Goal: Task Accomplishment & Management: Manage account settings

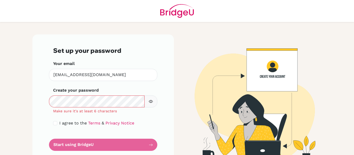
click at [150, 102] on icon "button" at bounding box center [151, 102] width 2 height 2
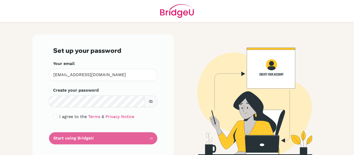
click at [71, 138] on form "Set up your password Your email [EMAIL_ADDRESS][DOMAIN_NAME] Invalid email Crea…" at bounding box center [103, 96] width 100 height 98
click at [66, 140] on form "Set up your password Your email [EMAIL_ADDRESS][DOMAIN_NAME] Invalid email Crea…" at bounding box center [103, 96] width 100 height 98
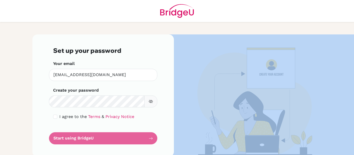
click at [66, 140] on form "Set up your password Your email [EMAIL_ADDRESS][DOMAIN_NAME] Invalid email Crea…" at bounding box center [103, 96] width 100 height 98
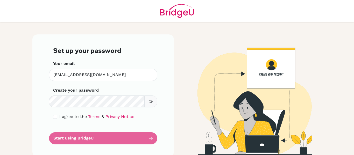
click at [76, 138] on form "Set up your password Your email [EMAIL_ADDRESS][DOMAIN_NAME] Invalid email Crea…" at bounding box center [103, 96] width 100 height 98
click at [150, 101] on icon "button" at bounding box center [151, 102] width 2 height 2
click at [77, 138] on form "Set up your password Your email arjundauliya@gmail.com Invalid email Create you…" at bounding box center [103, 96] width 100 height 98
click at [39, 103] on div "Set up your password Your email arjundauliya@gmail.com Invalid email Create you…" at bounding box center [102, 95] width 141 height 123
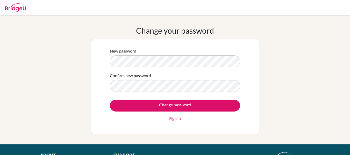
click at [173, 119] on link "Sign in" at bounding box center [175, 119] width 12 height 6
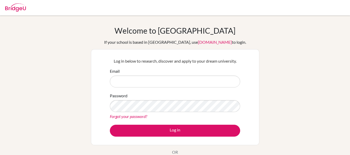
click at [121, 82] on input "Email" at bounding box center [175, 82] width 130 height 12
type input "[EMAIL_ADDRESS][DOMAIN_NAME]"
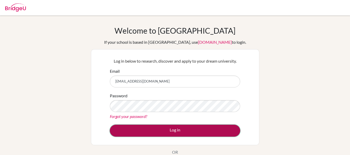
click at [130, 133] on button "Log in" at bounding box center [175, 131] width 130 height 12
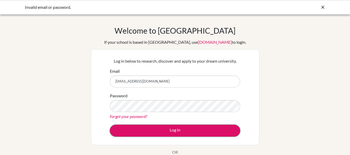
click at [127, 130] on button "Log in" at bounding box center [175, 131] width 130 height 12
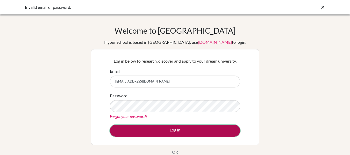
click at [130, 125] on button "Log in" at bounding box center [175, 131] width 130 height 12
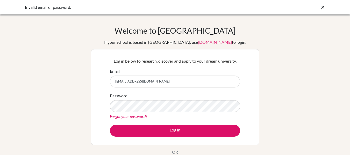
click at [323, 8] on icon at bounding box center [322, 7] width 5 height 5
